Goal: Task Accomplishment & Management: Manage account settings

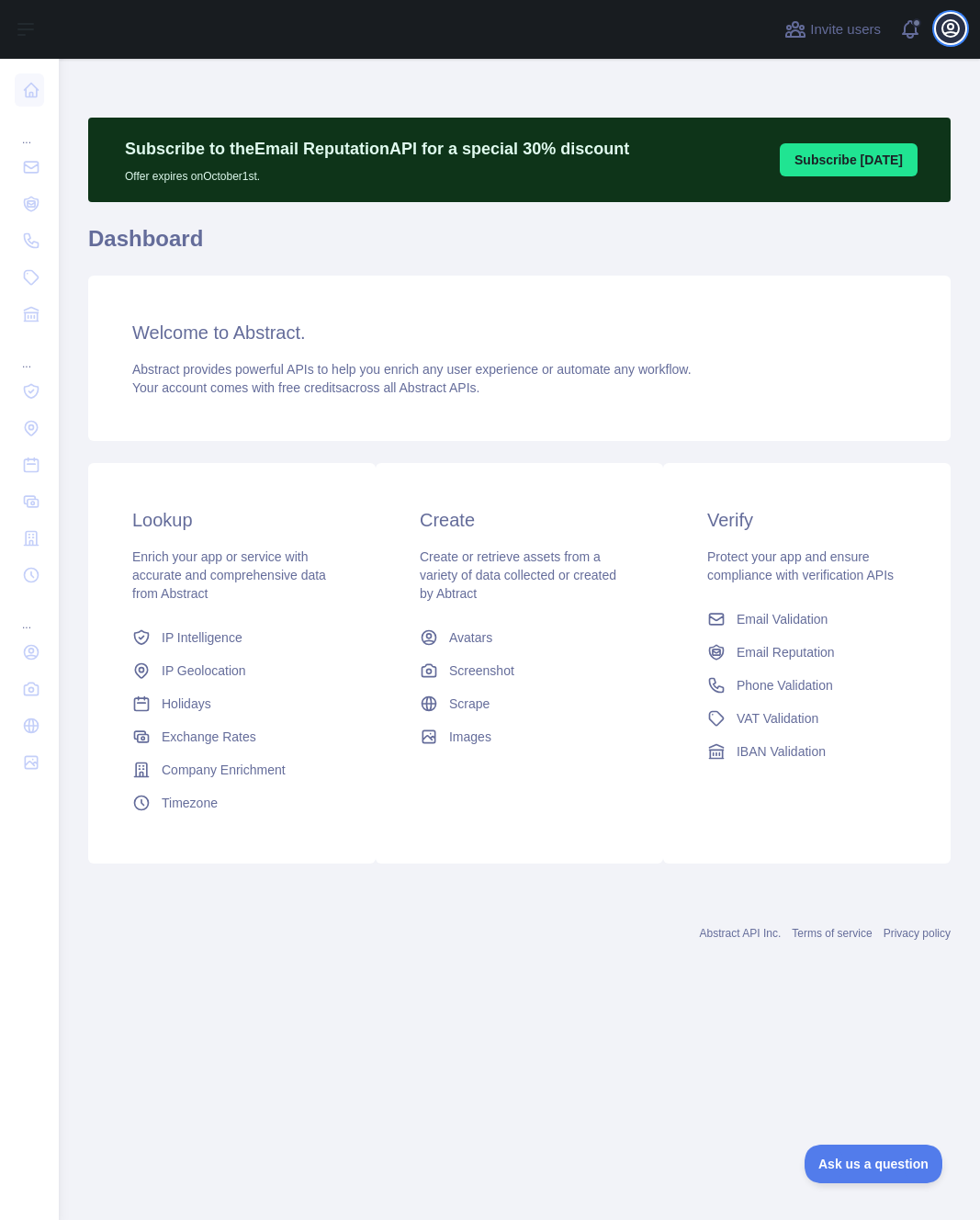
click at [959, 31] on icon "button" at bounding box center [950, 28] width 22 height 22
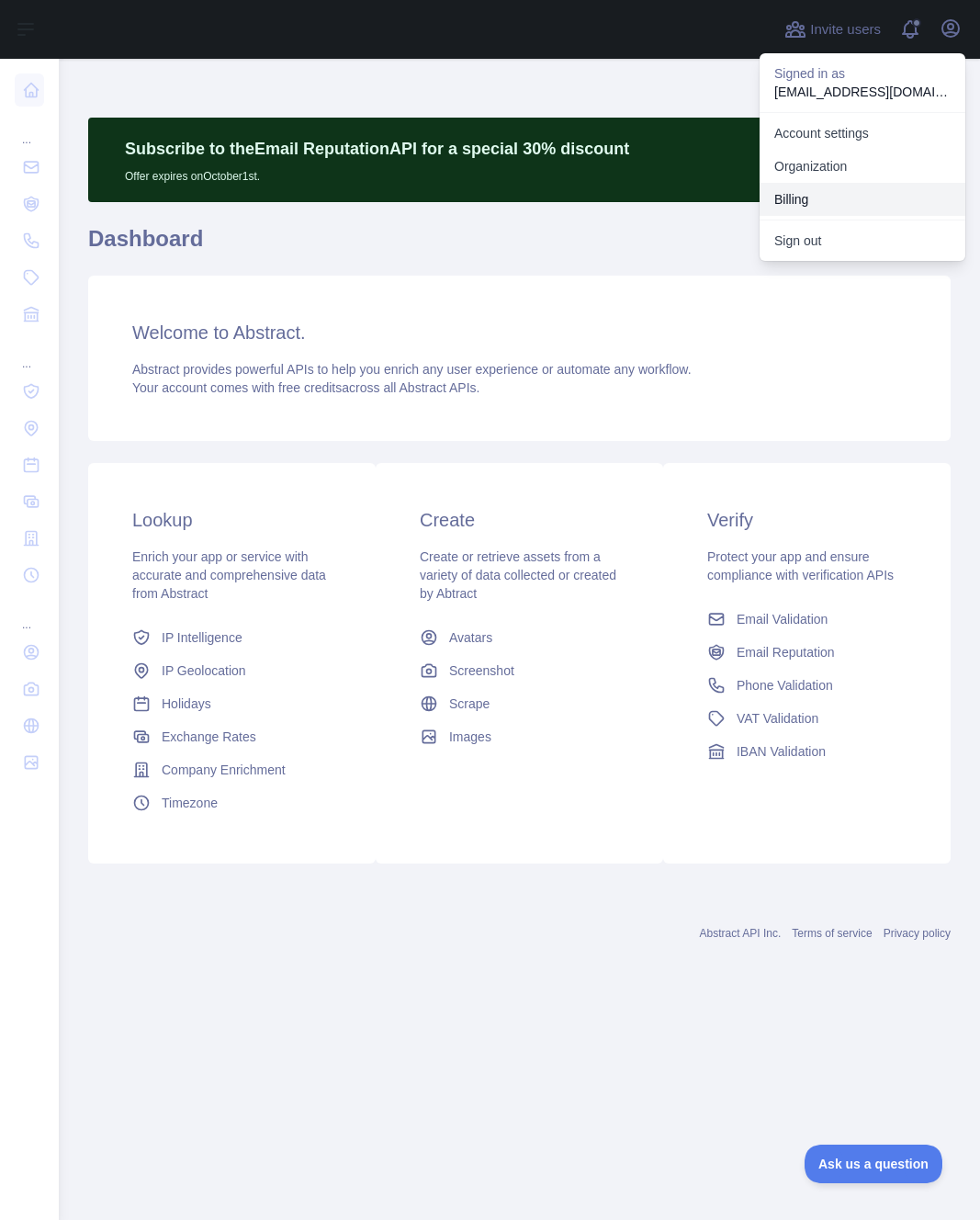
click at [817, 204] on button "Billing" at bounding box center [862, 199] width 206 height 33
